Goal: Information Seeking & Learning: Check status

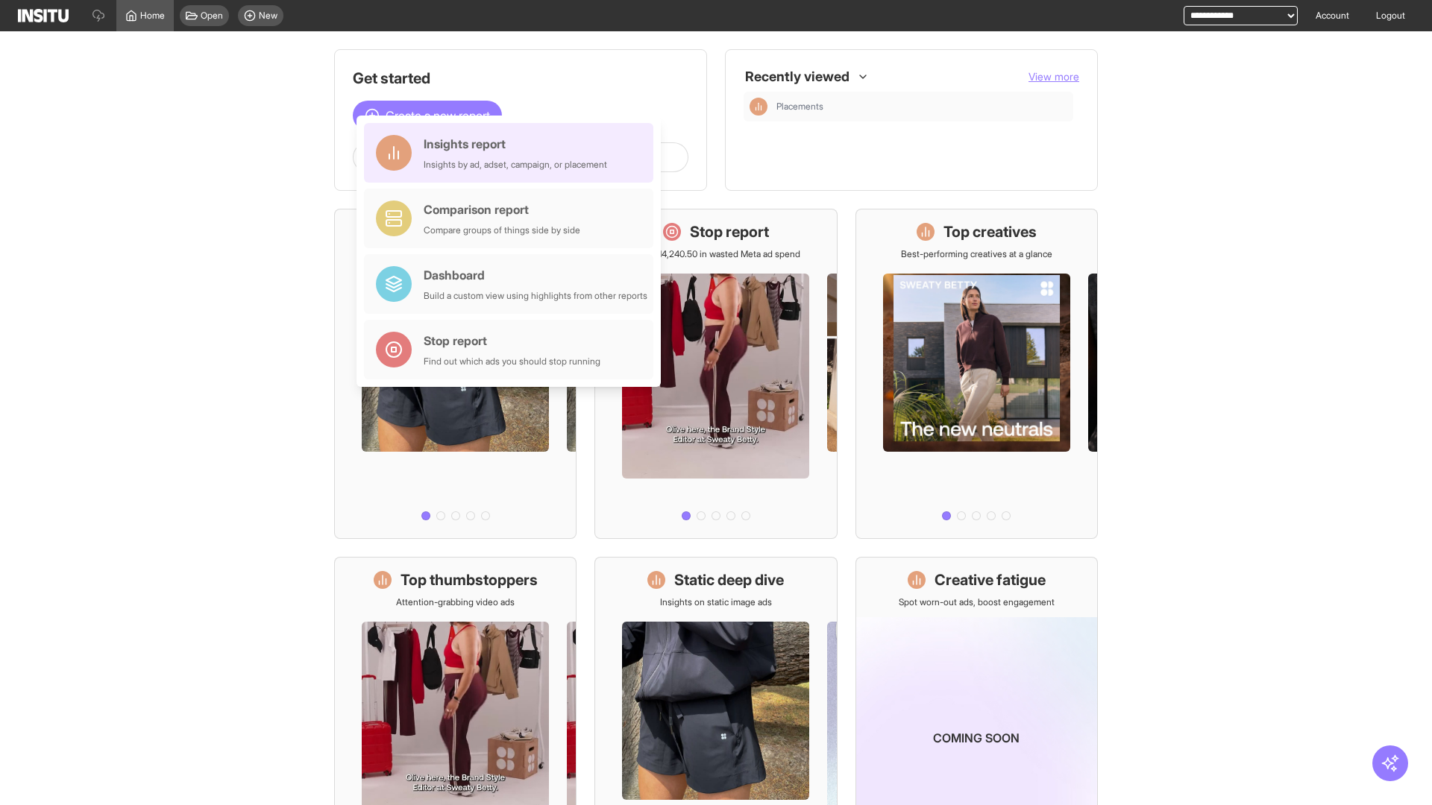
click at [512, 153] on div "Insights report Insights by ad, adset, campaign, or placement" at bounding box center [515, 153] width 183 height 36
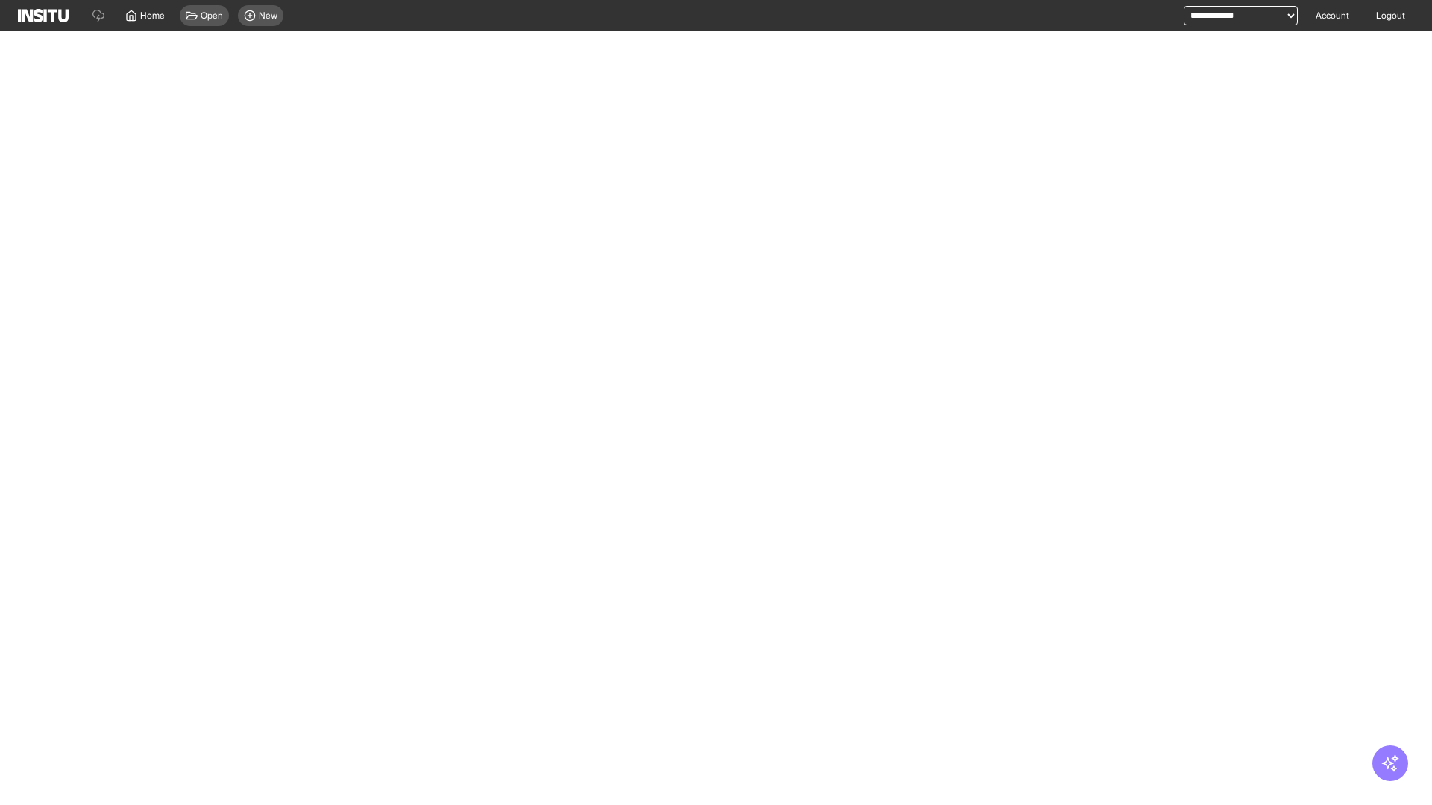
select select "**"
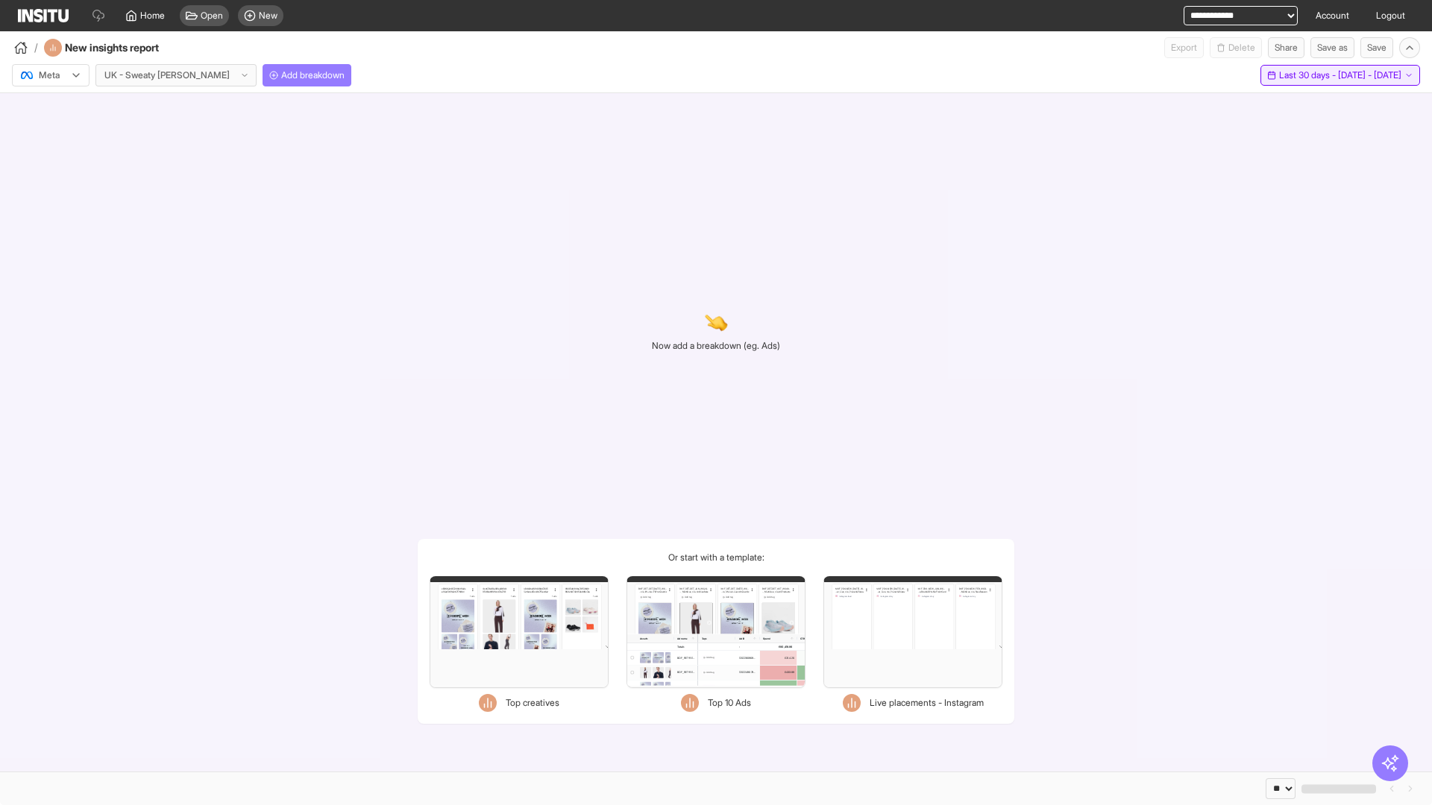
click at [1307, 75] on span "Last 30 days - [DATE] - [DATE]" at bounding box center [1340, 75] width 122 height 12
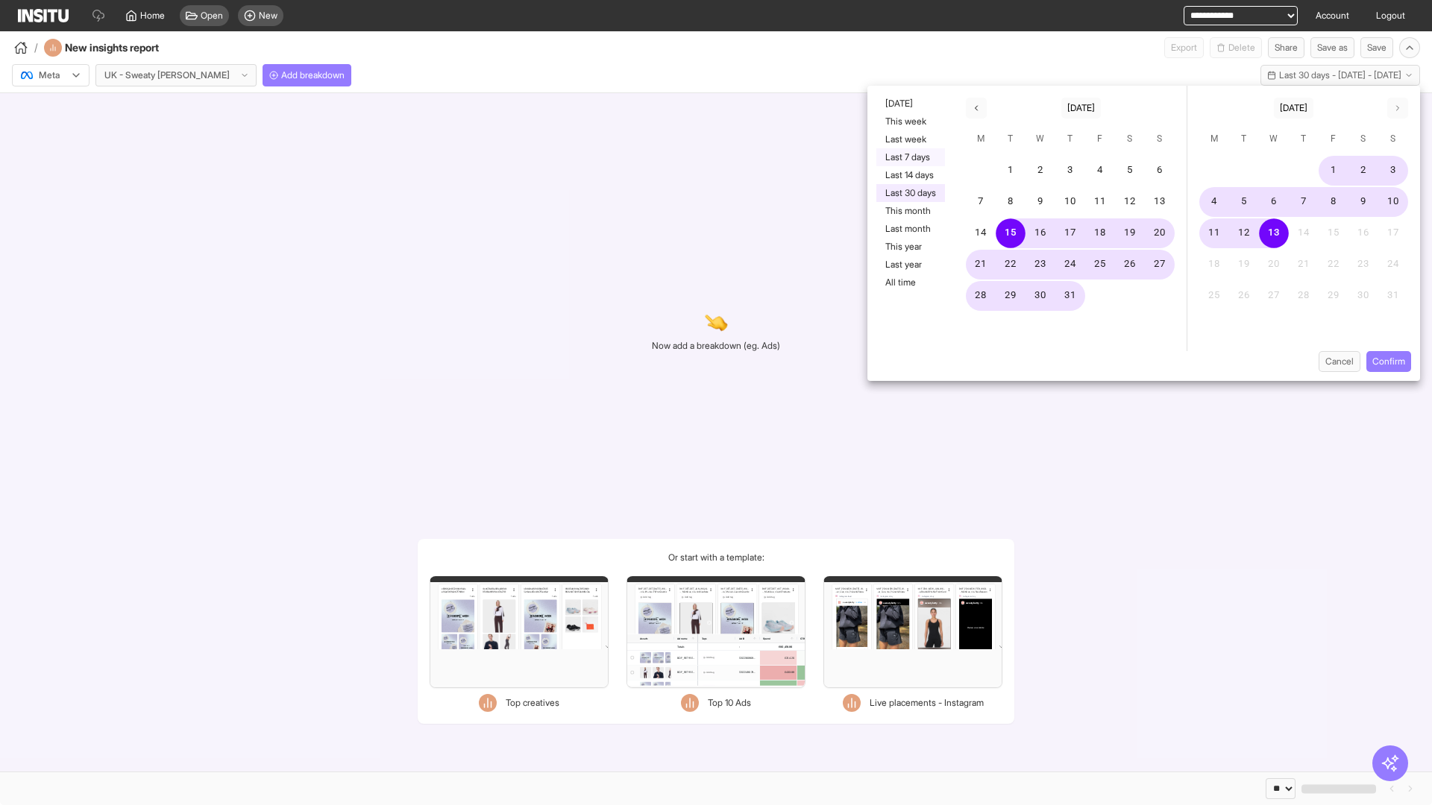
click at [909, 157] on button "Last 7 days" at bounding box center [910, 157] width 69 height 18
